Goal: Task Accomplishment & Management: Manage account settings

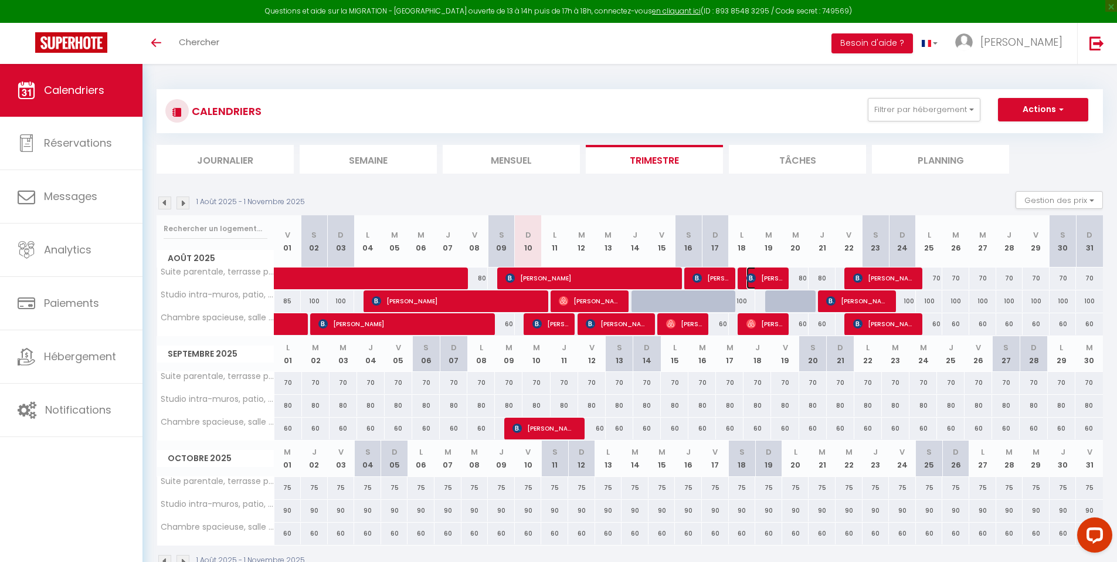
click at [770, 278] on span "[PERSON_NAME]" at bounding box center [764, 278] width 36 height 22
select select "OK"
select select "KO"
select select "0"
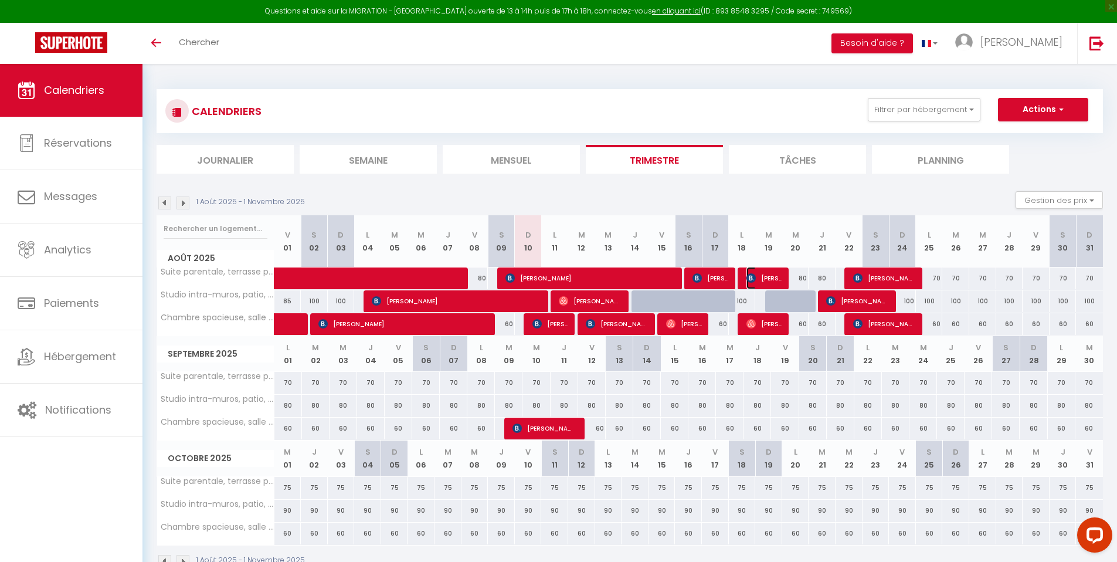
select select "1"
select select
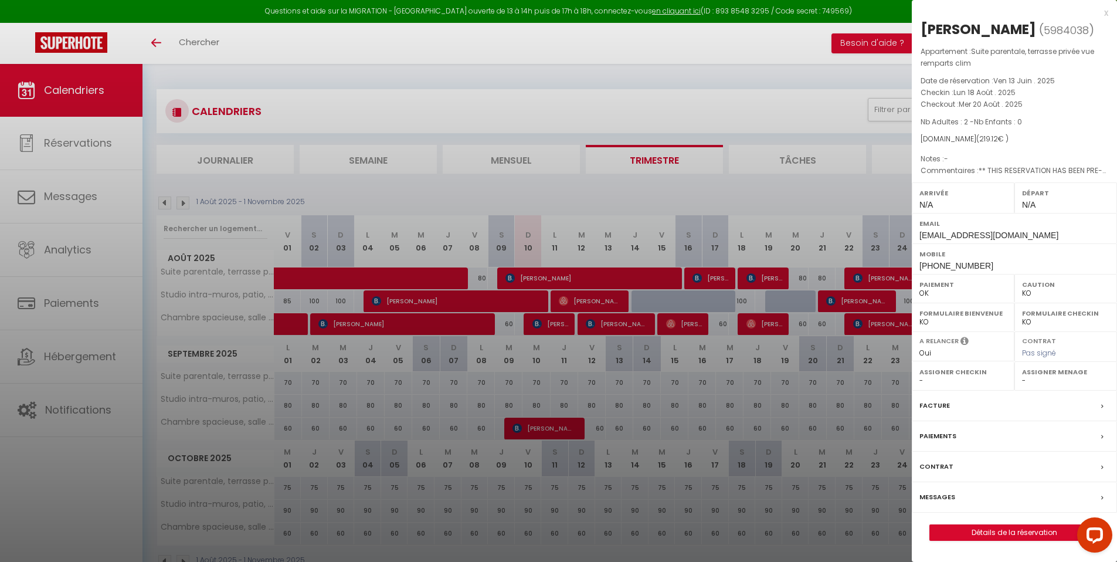
click at [707, 275] on div at bounding box center [558, 281] width 1117 height 562
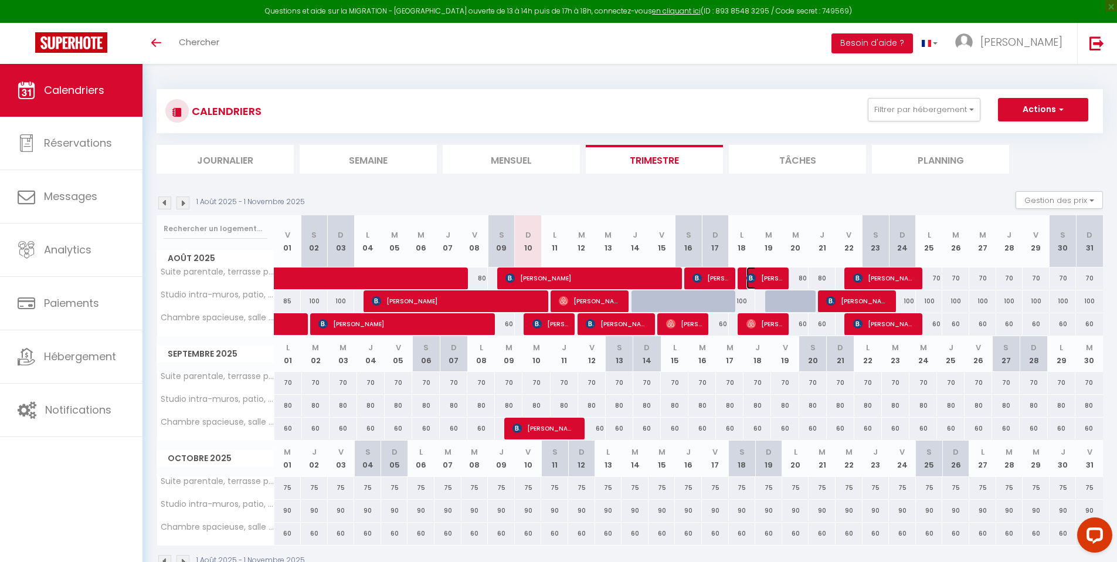
click at [767, 278] on span "[PERSON_NAME]" at bounding box center [764, 278] width 36 height 22
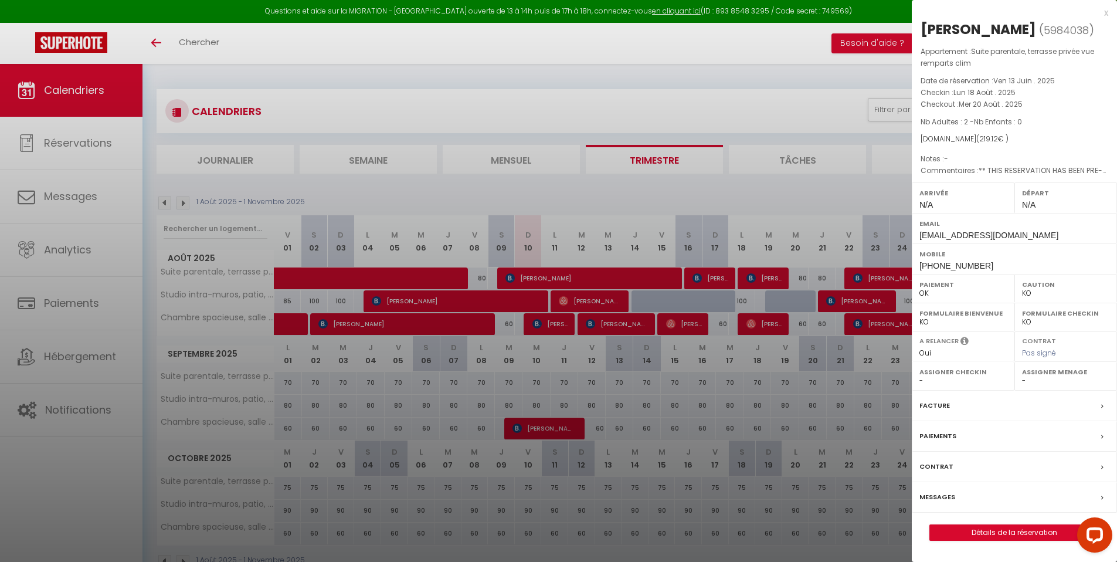
click at [937, 400] on label "Facture" at bounding box center [934, 405] width 30 height 12
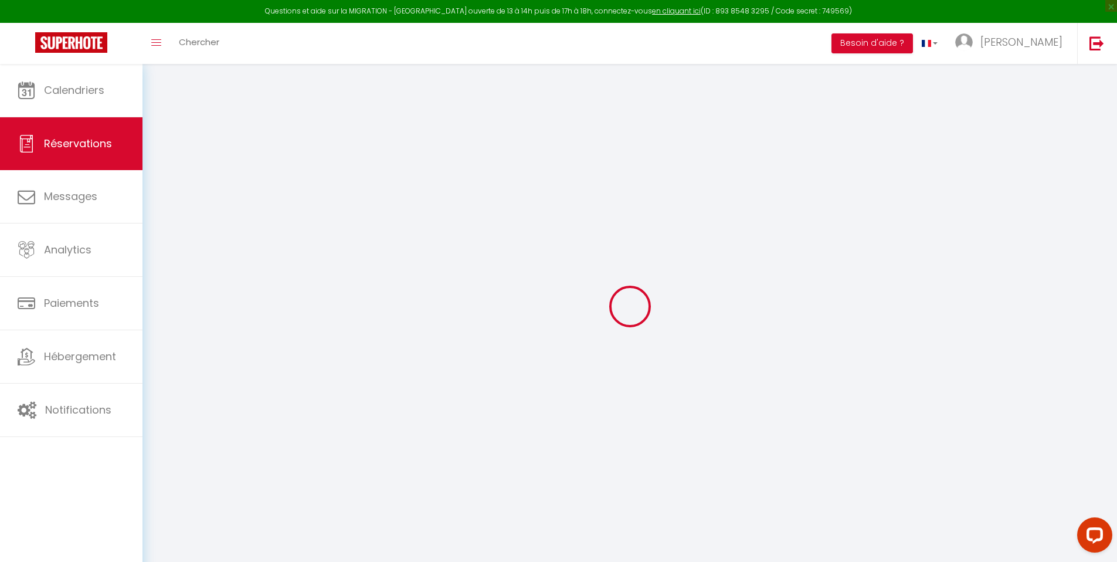
select select
checkbox input "false"
type textarea "** THIS RESERVATION HAS BEEN PRE-PAID ** BOOKING NOTE : Payment charge is EUR 3…"
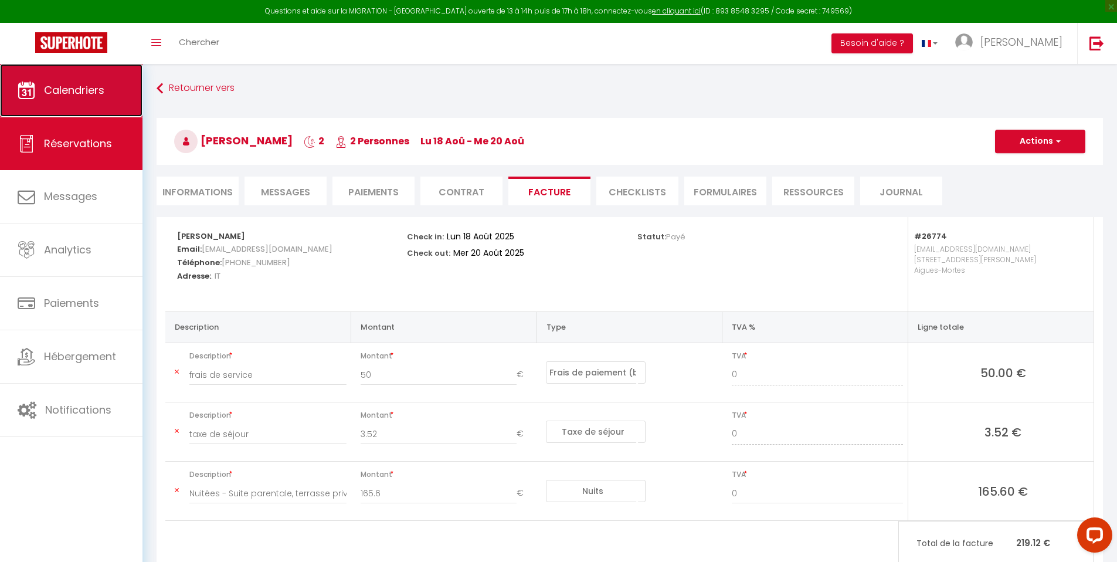
click at [73, 87] on span "Calendriers" at bounding box center [74, 90] width 60 height 15
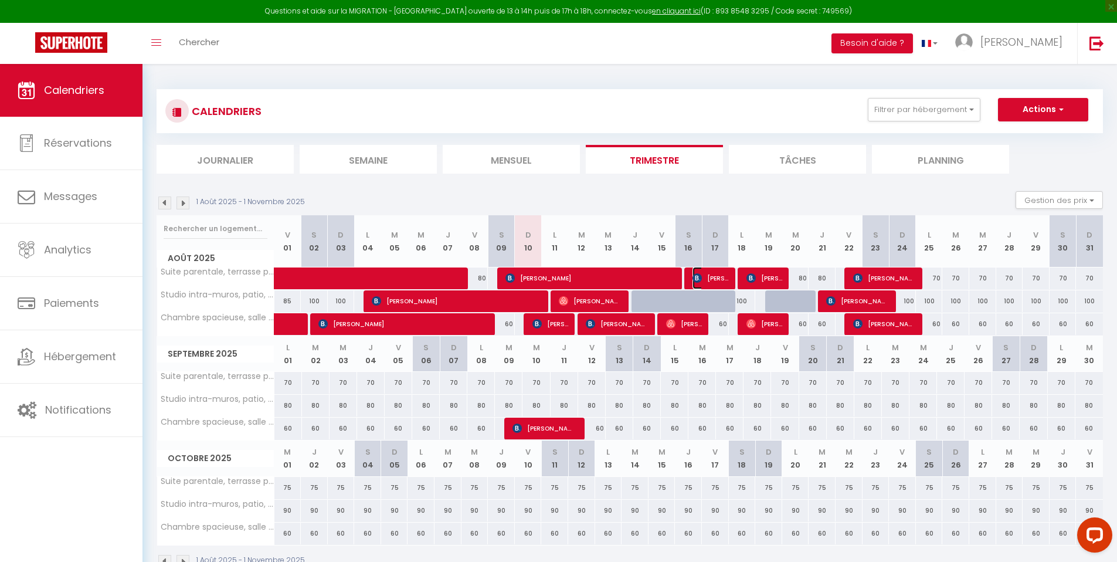
click at [714, 276] on span "[PERSON_NAME]" at bounding box center [710, 278] width 36 height 22
select select "OK"
select select "KO"
select select "0"
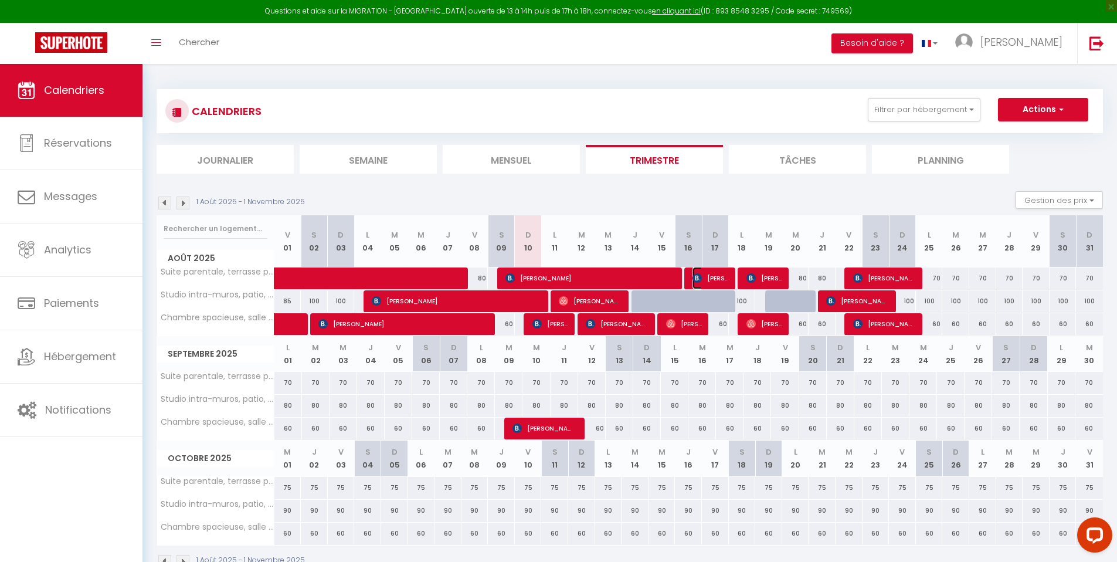
select select "1"
select select
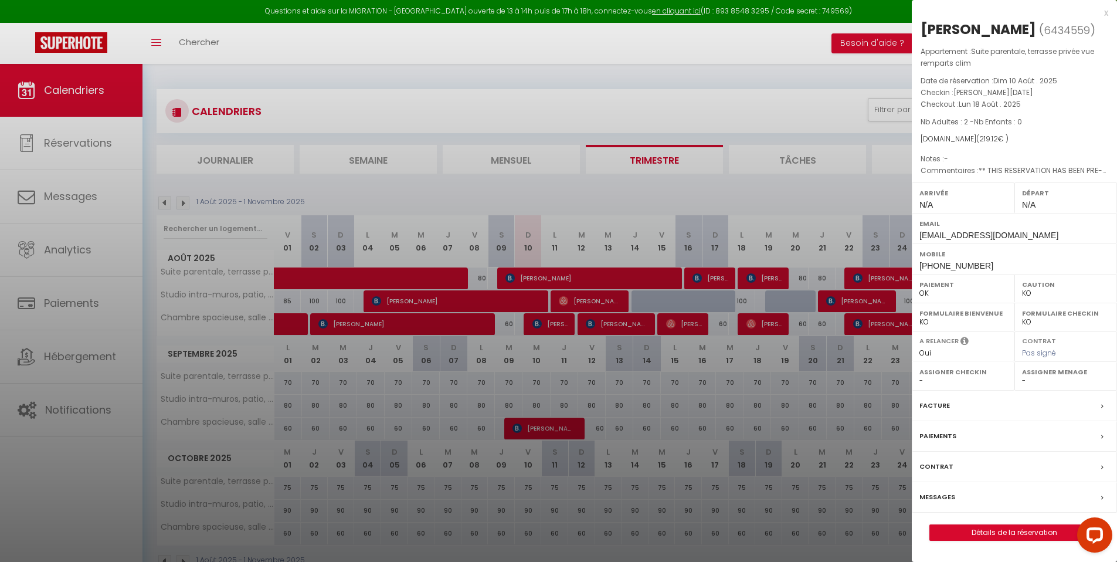
click at [936, 403] on label "Facture" at bounding box center [934, 405] width 30 height 12
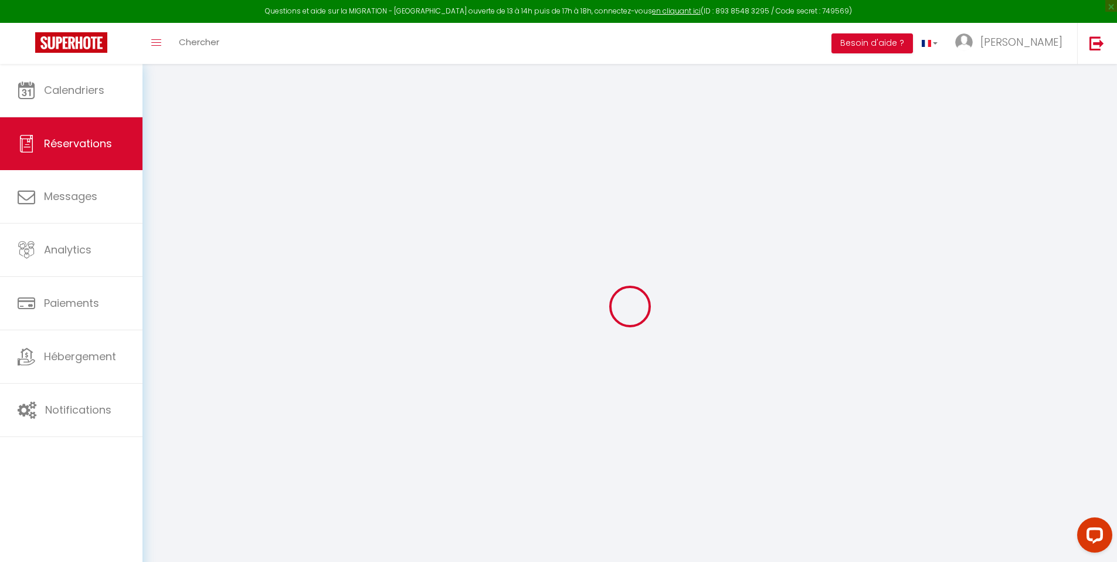
select select "service charge"
select select "taxes"
select select
checkbox input "false"
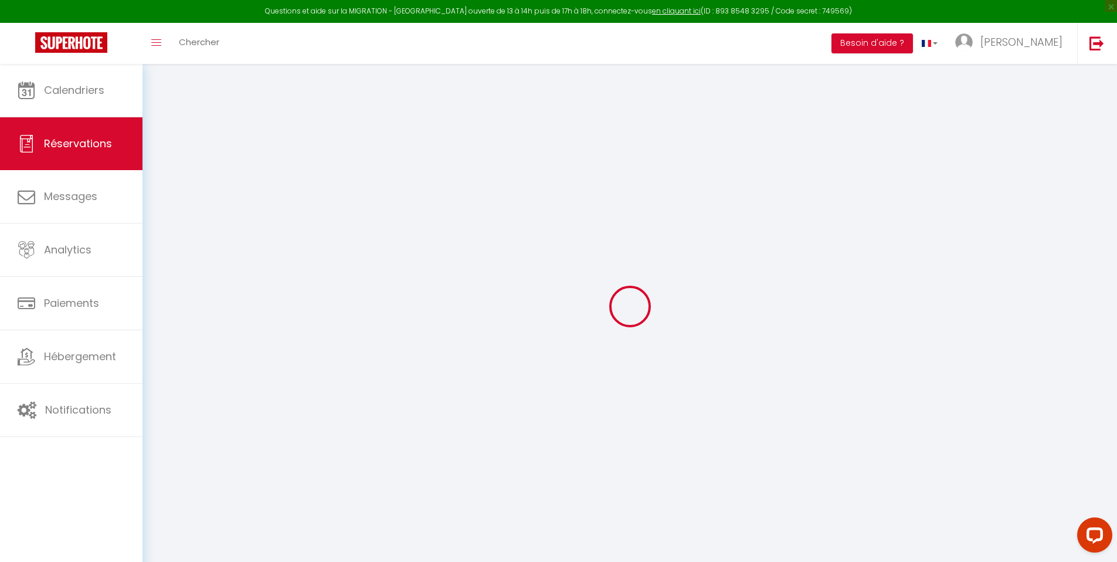
select select
checkbox input "false"
type textarea "** THIS RESERVATION HAS BEEN PRE-PAID ** Reservation has a cancellation grace p…"
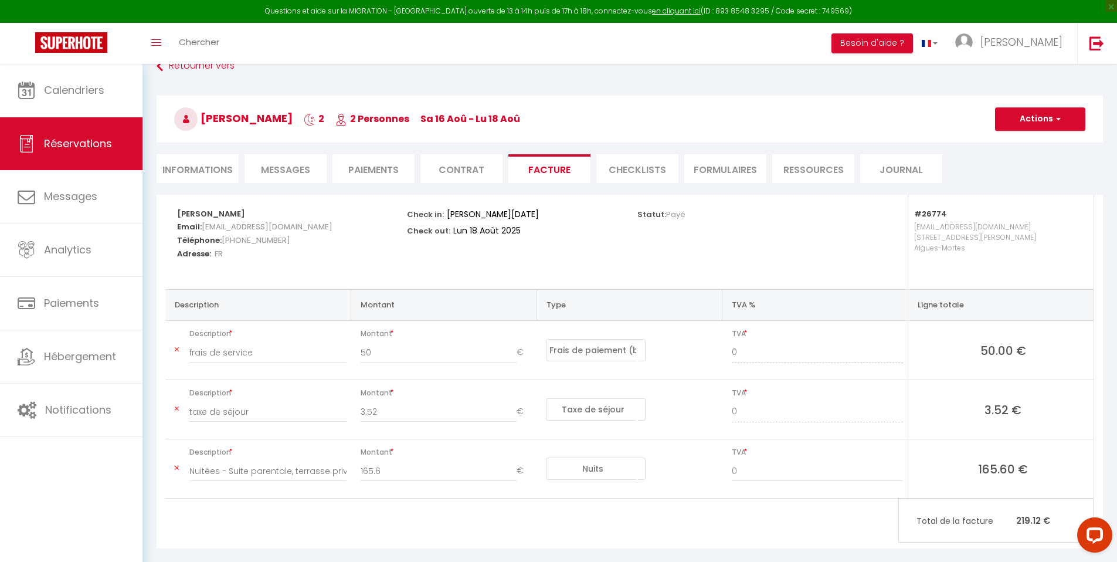
scroll to position [23, 0]
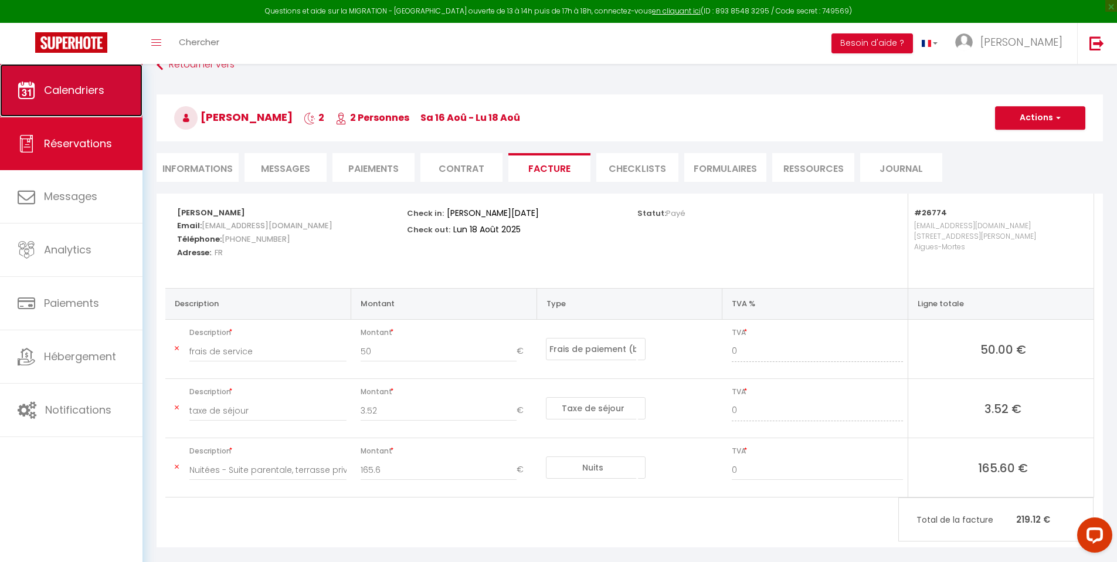
click at [101, 96] on span "Calendriers" at bounding box center [74, 90] width 60 height 15
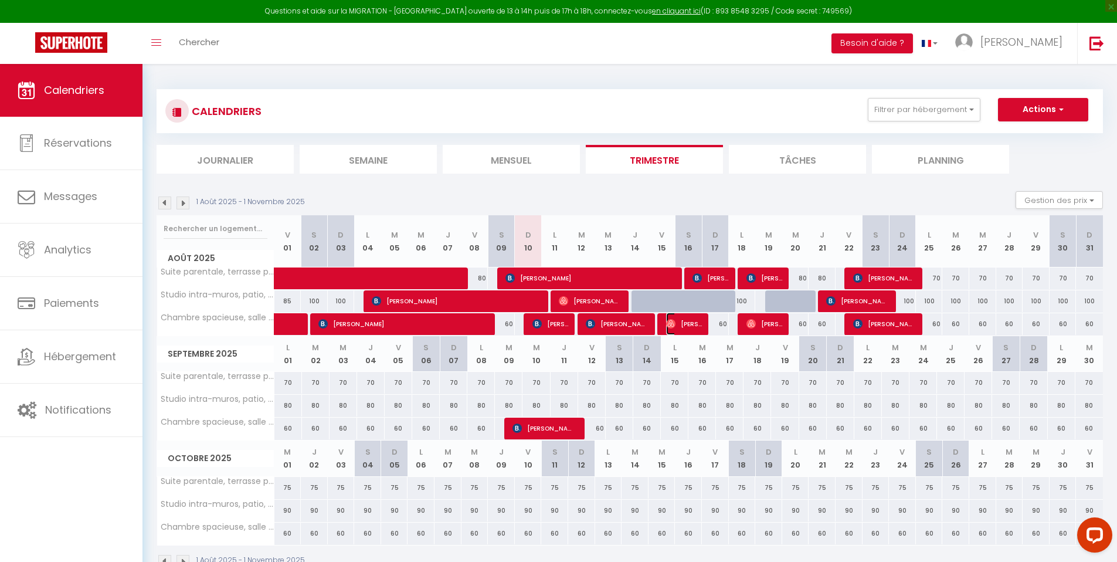
click at [691, 328] on span "[PERSON_NAME]" at bounding box center [684, 323] width 36 height 22
select select "OK"
select select "0"
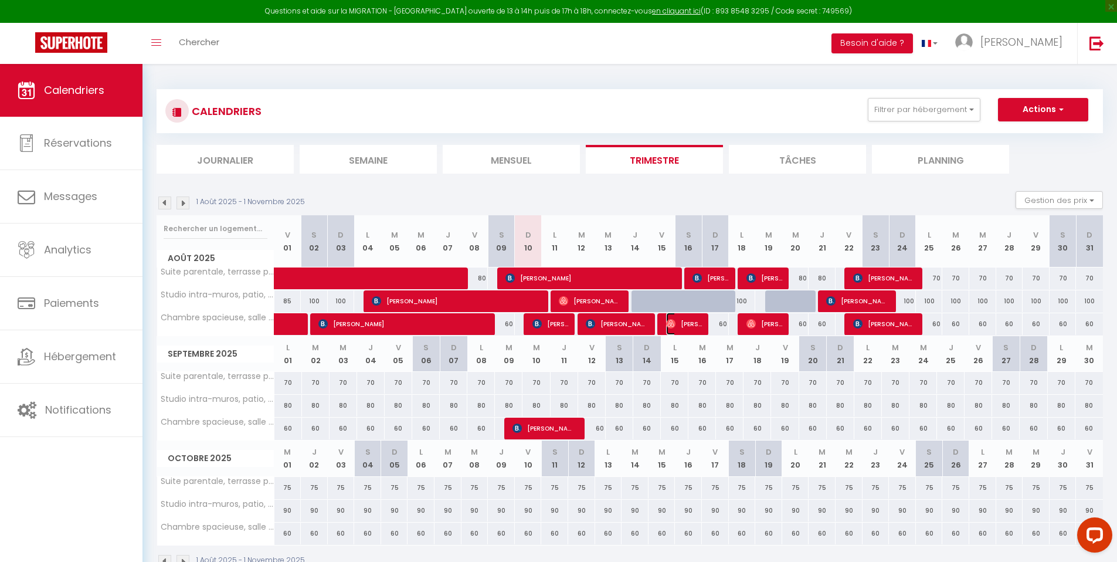
select select "1"
select select
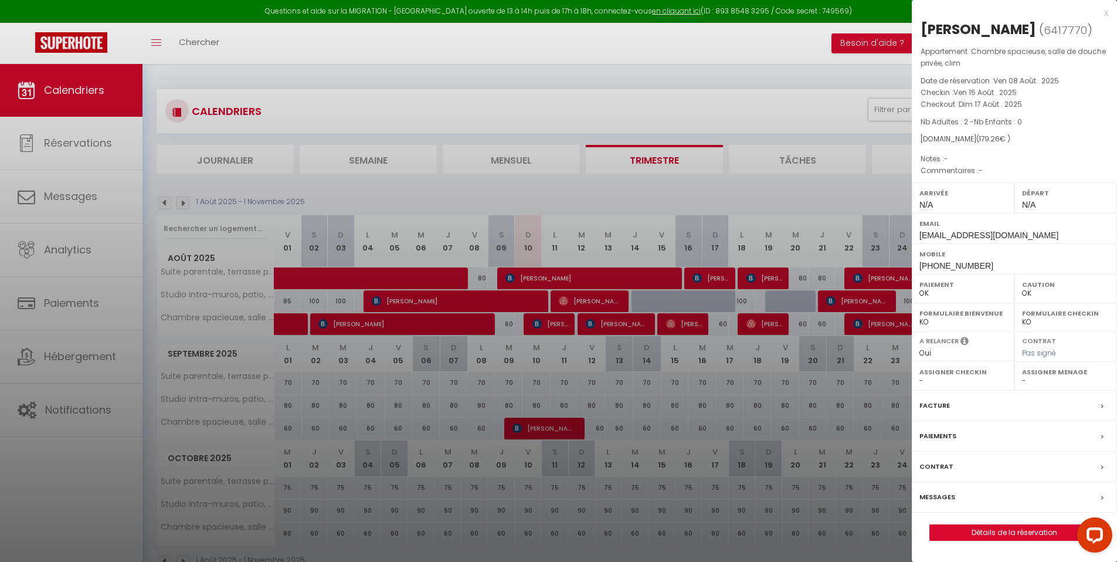
click at [885, 425] on div at bounding box center [558, 281] width 1117 height 562
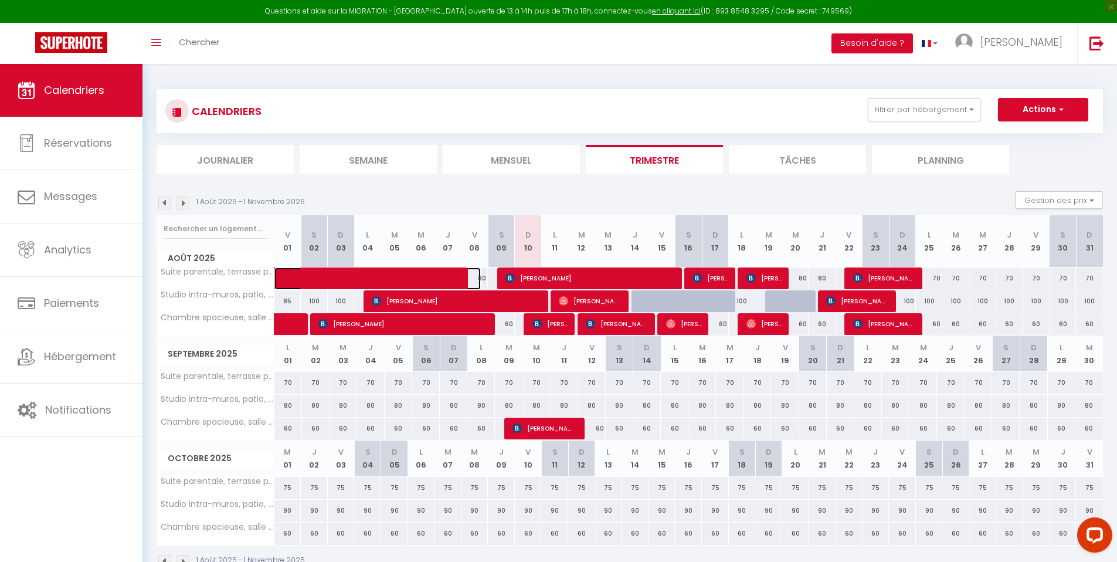
click at [443, 278] on span at bounding box center [386, 278] width 189 height 22
select select "KO"
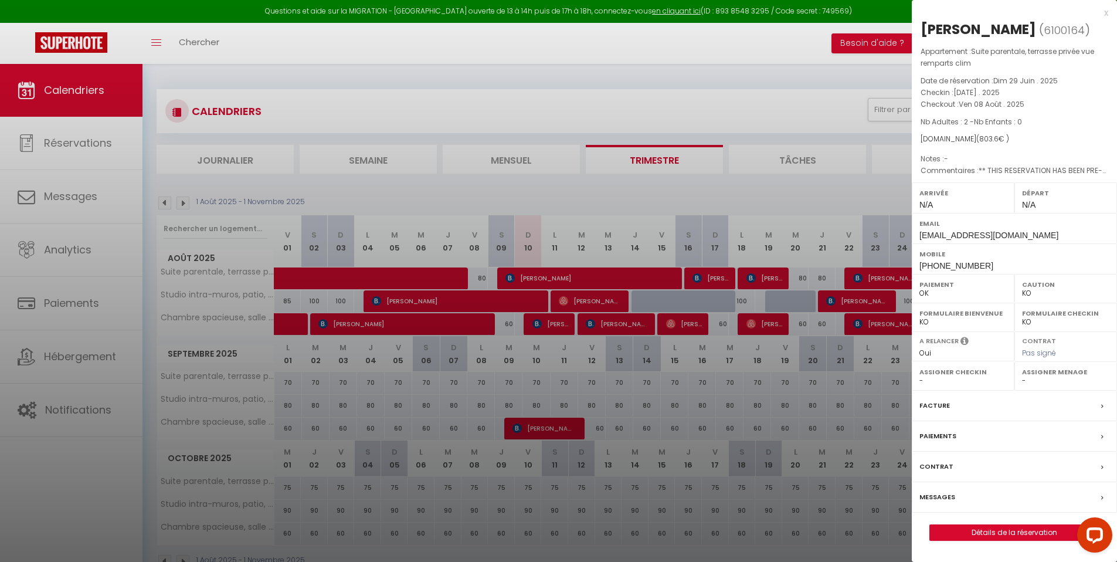
click at [418, 390] on div at bounding box center [558, 281] width 1117 height 562
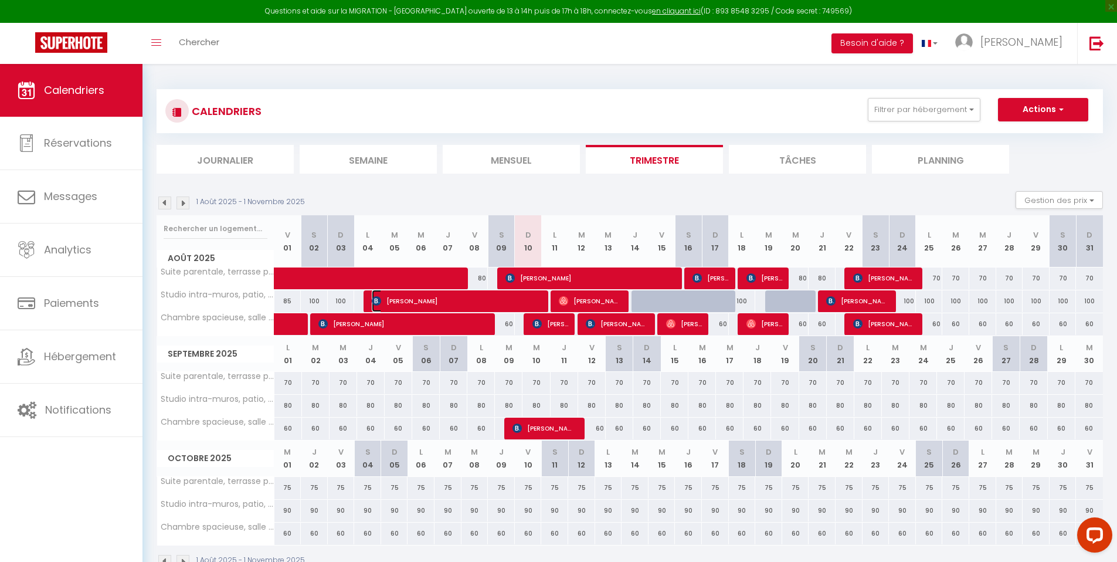
click at [436, 301] on span "[PERSON_NAME]" at bounding box center [457, 301] width 171 height 22
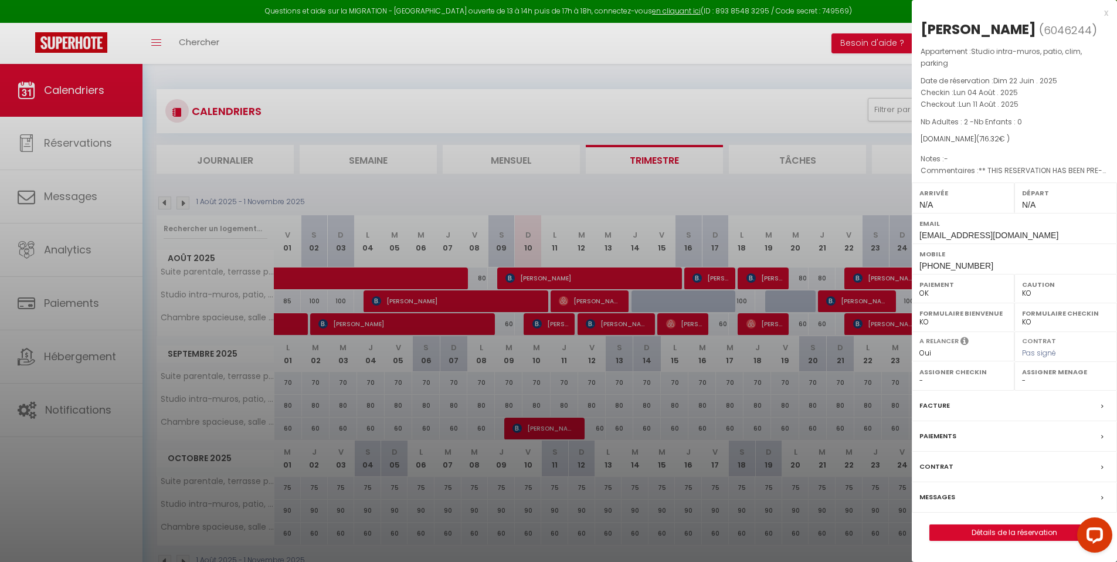
drag, startPoint x: 510, startPoint y: 363, endPoint x: 443, endPoint y: 342, distance: 70.6
click at [504, 363] on div at bounding box center [558, 281] width 1117 height 562
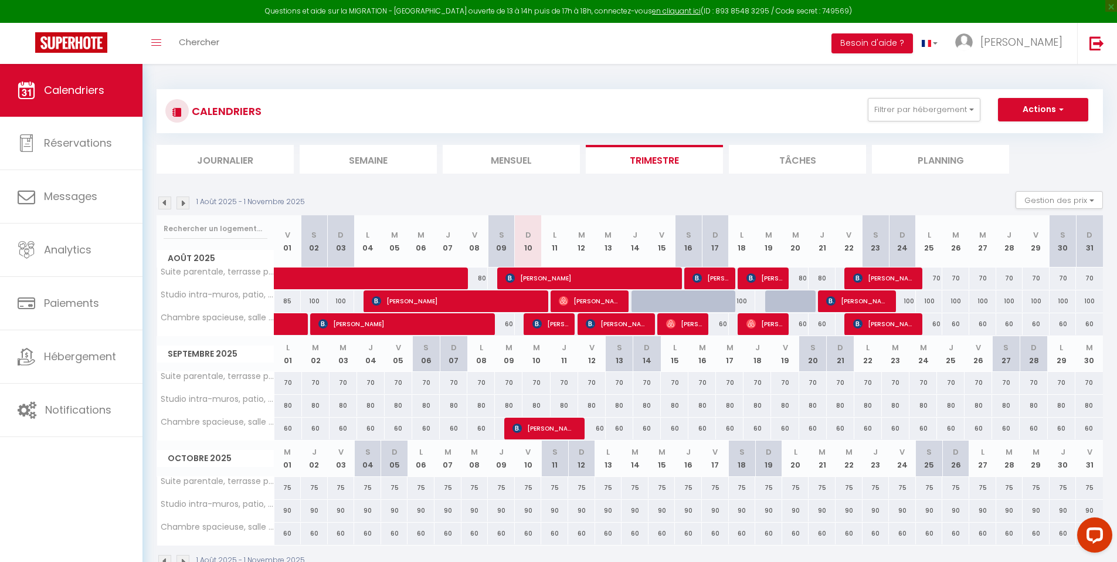
scroll to position [64, 0]
